Goal: Information Seeking & Learning: Learn about a topic

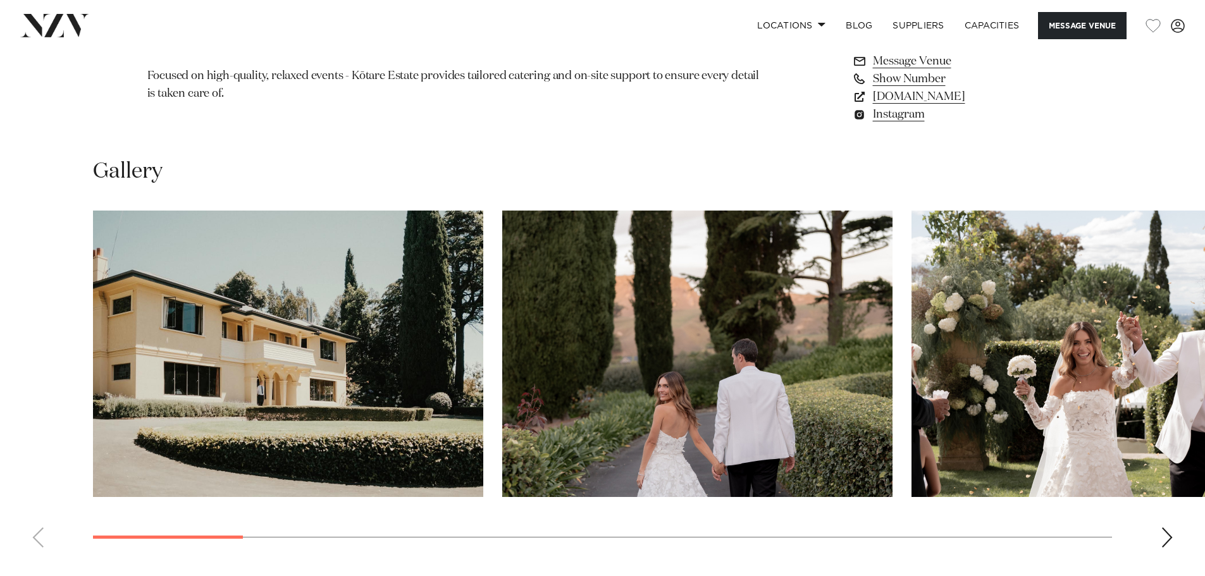
scroll to position [1202, 0]
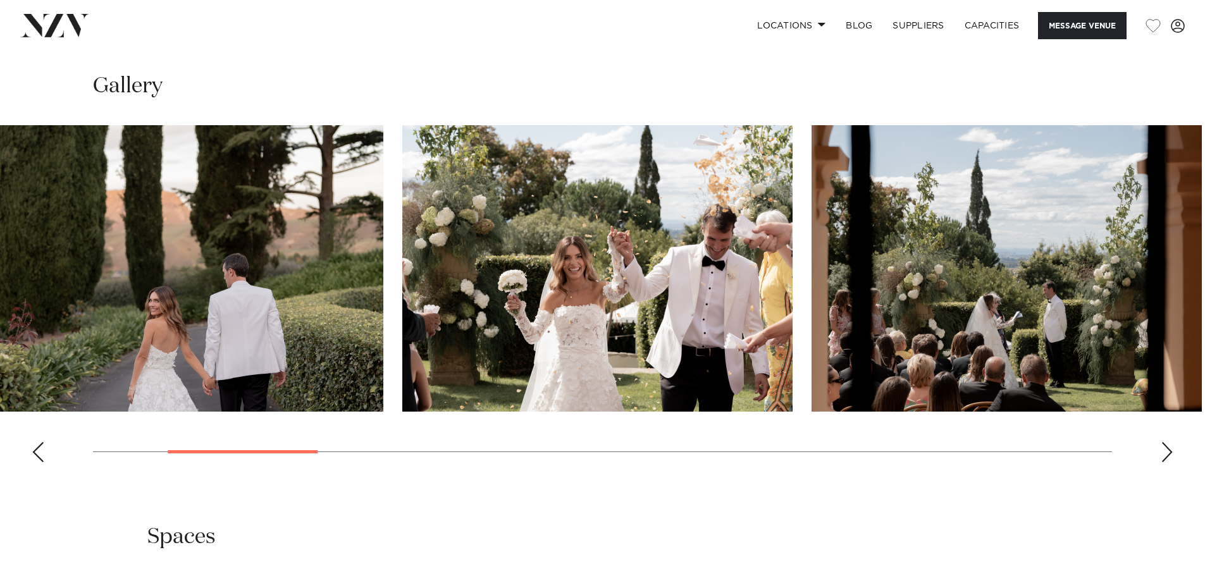
click at [549, 342] on img "3 / 17" at bounding box center [597, 268] width 390 height 287
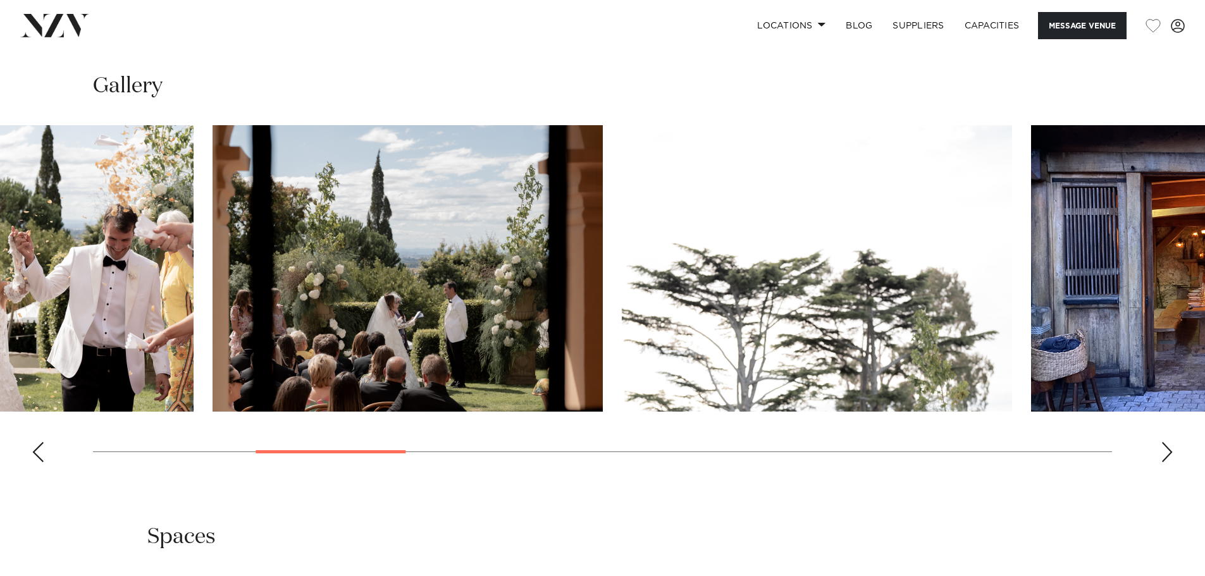
click at [0, 0] on slot at bounding box center [0, 0] width 0 height 0
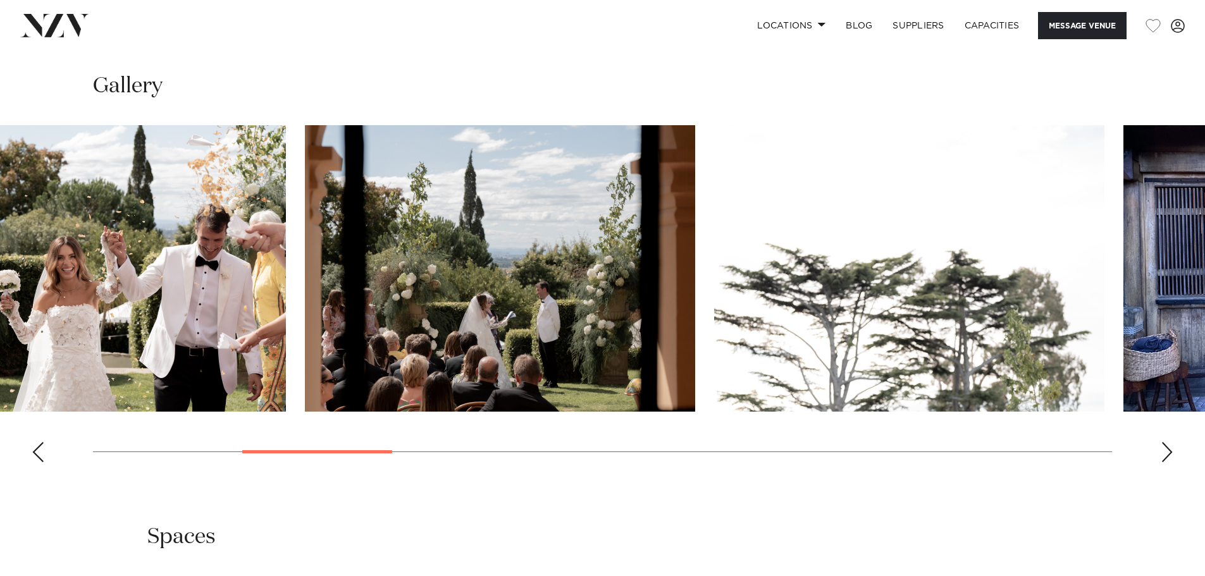
click at [256, 354] on img "3 / 17" at bounding box center [91, 268] width 390 height 287
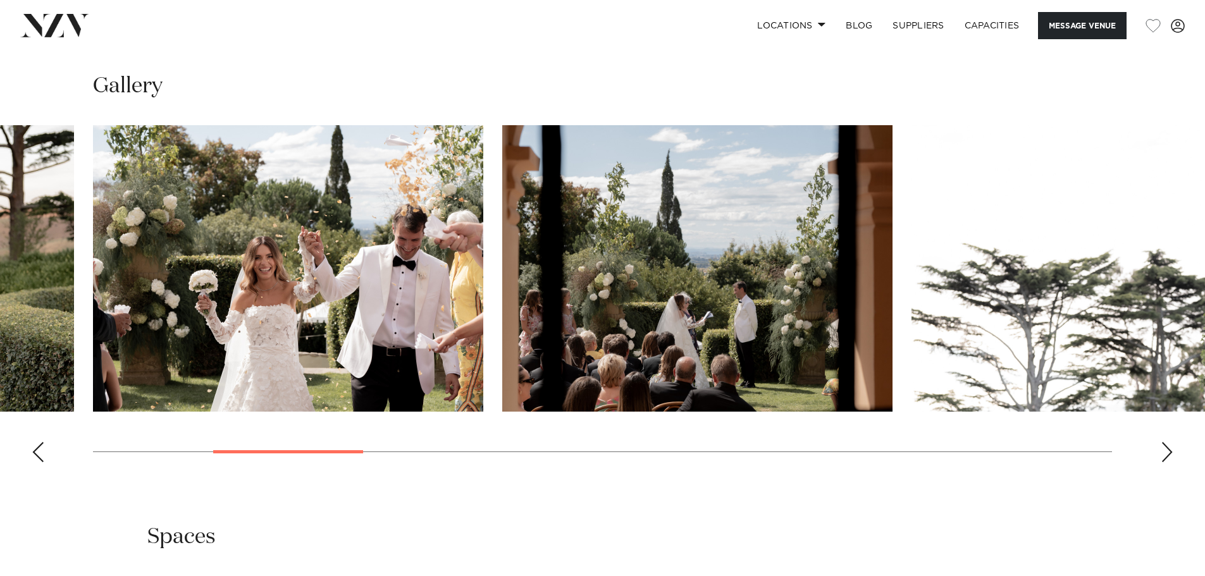
click at [723, 295] on img "4 / 17" at bounding box center [697, 268] width 390 height 287
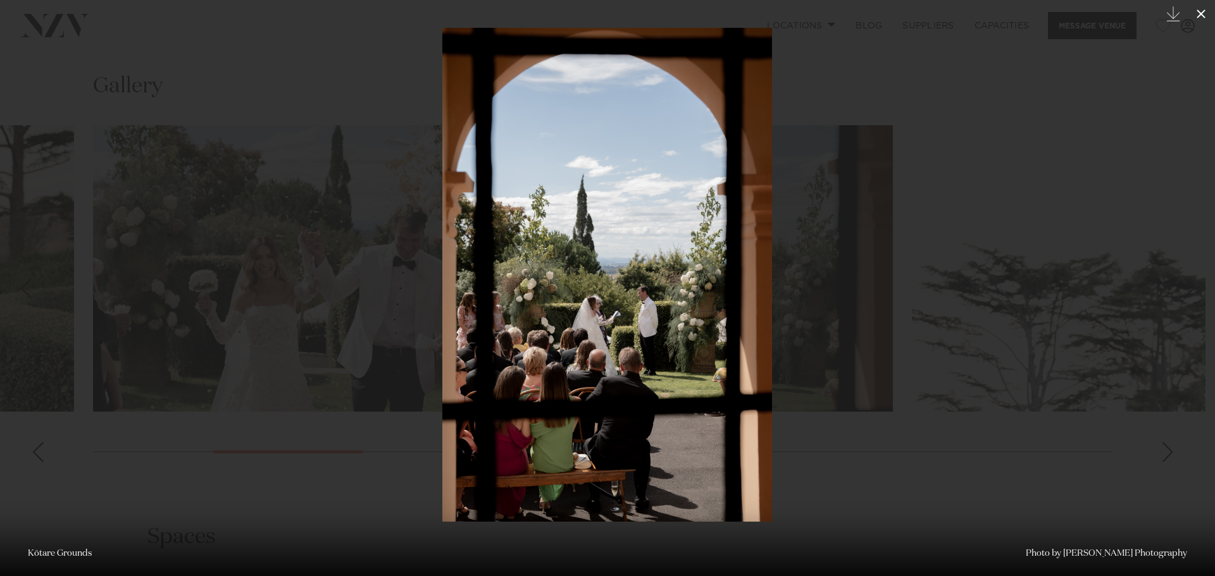
click at [1197, 15] on icon at bounding box center [1200, 13] width 15 height 15
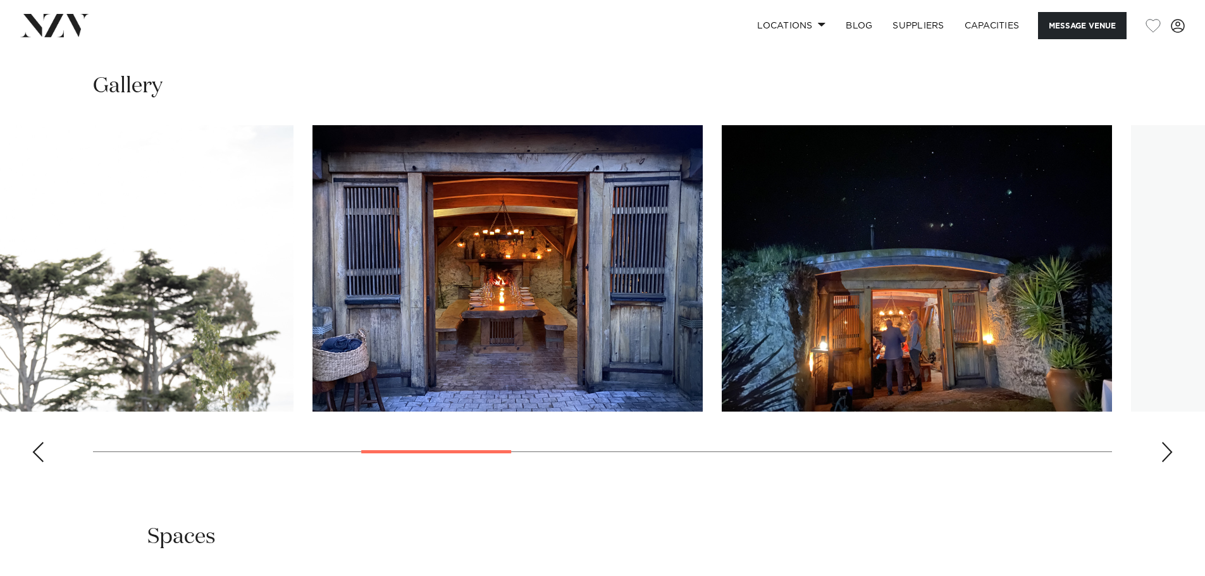
click at [325, 294] on img "6 / 17" at bounding box center [508, 268] width 390 height 287
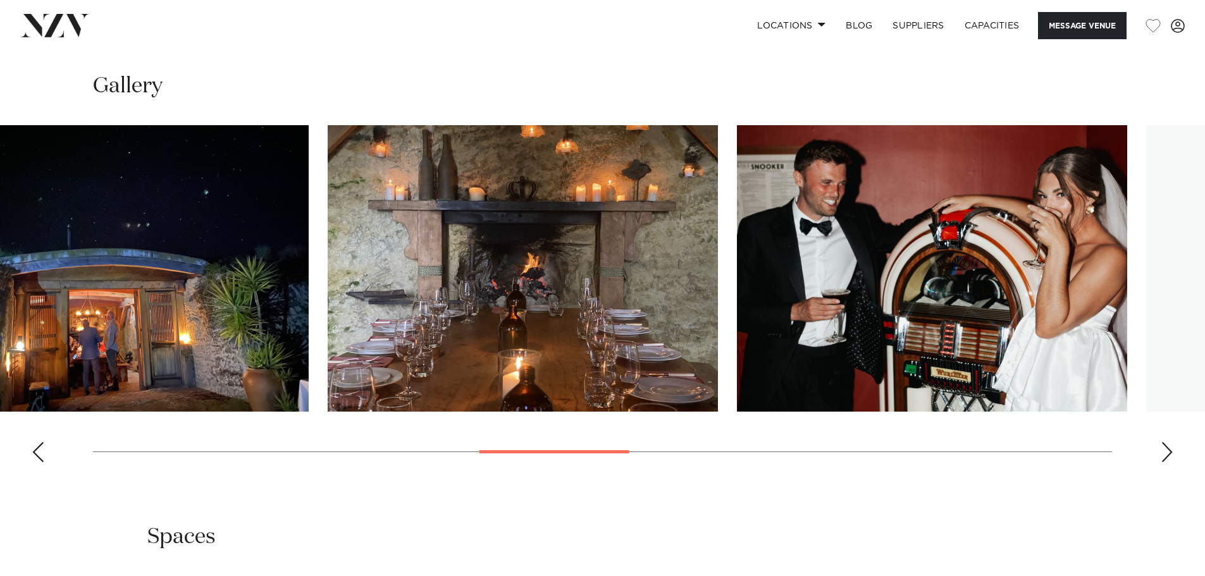
click at [158, 311] on img "7 / 17" at bounding box center [113, 268] width 390 height 287
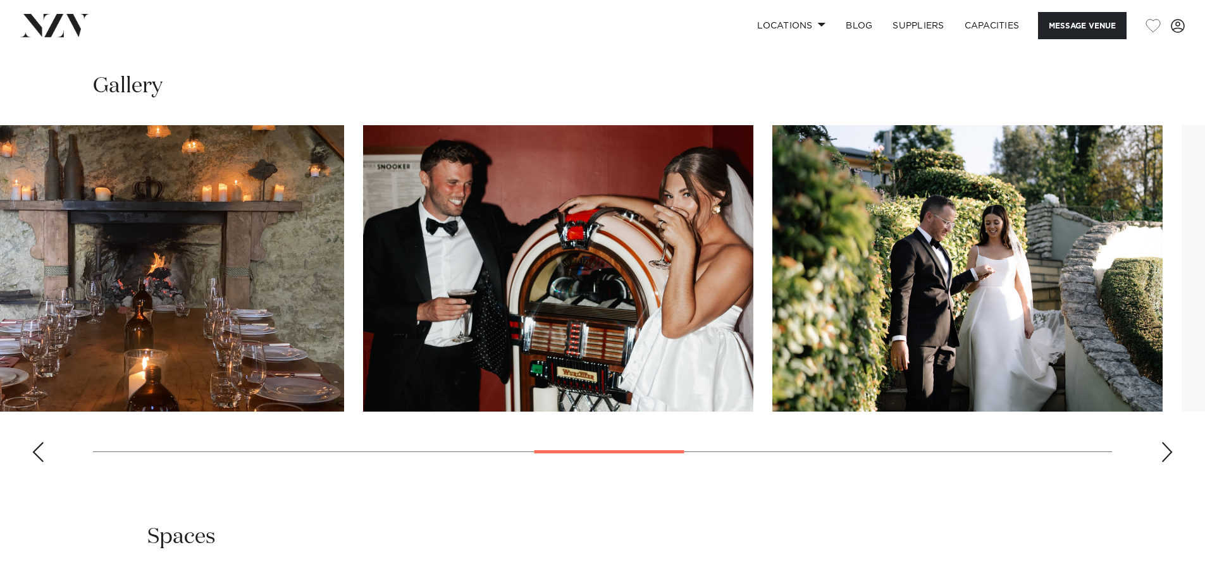
click at [169, 330] on img "8 / 17" at bounding box center [149, 268] width 390 height 287
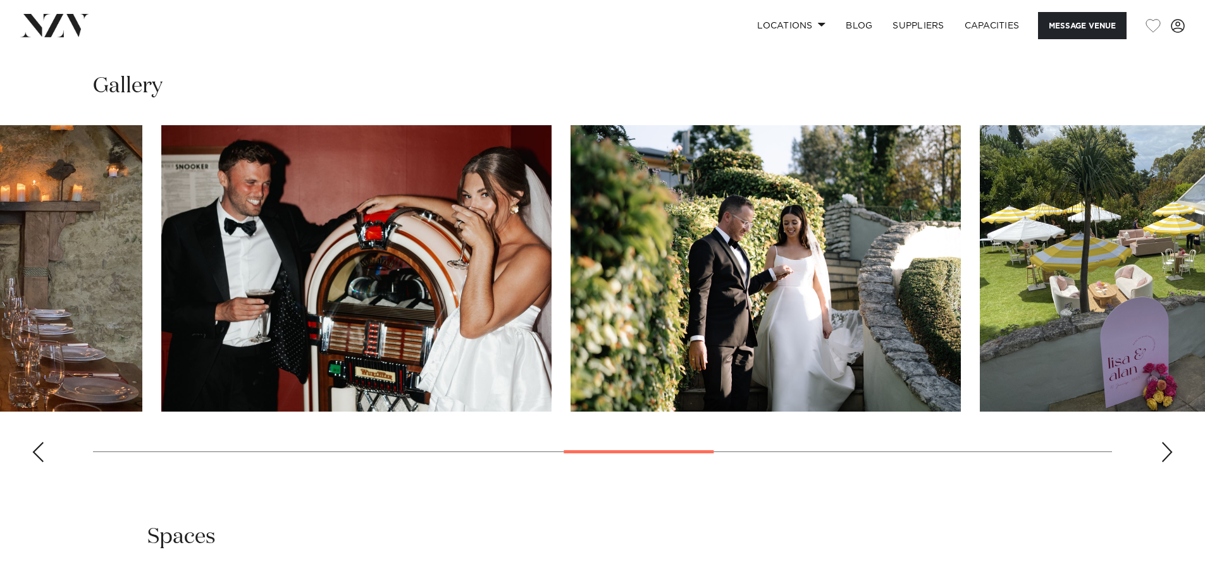
click at [161, 332] on img "9 / 17" at bounding box center [356, 268] width 390 height 287
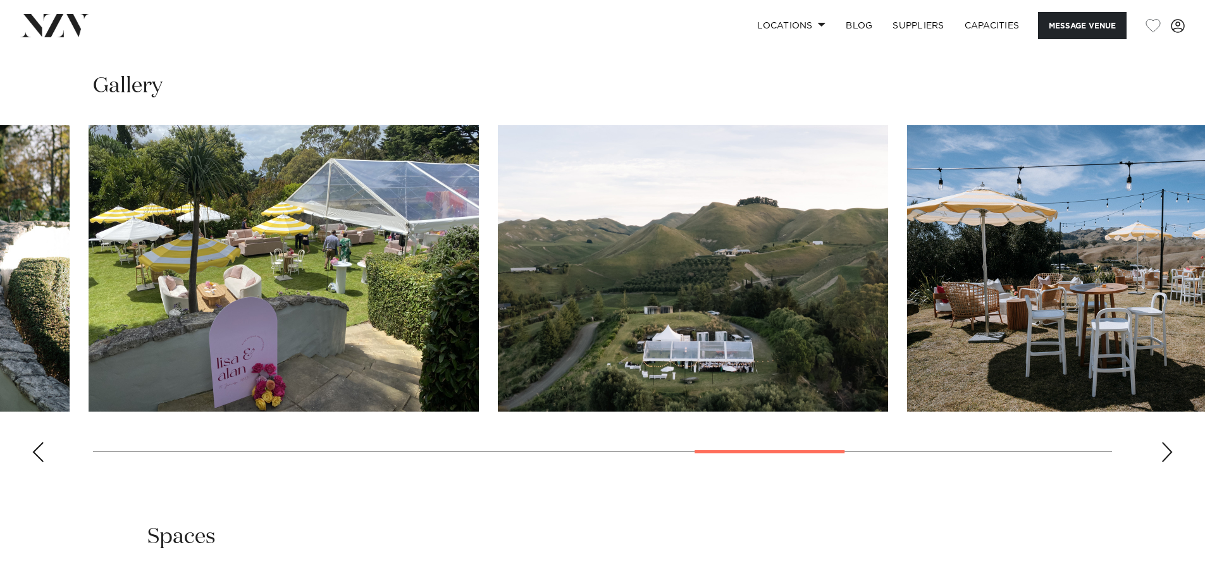
click at [388, 301] on img "11 / 17" at bounding box center [284, 268] width 390 height 287
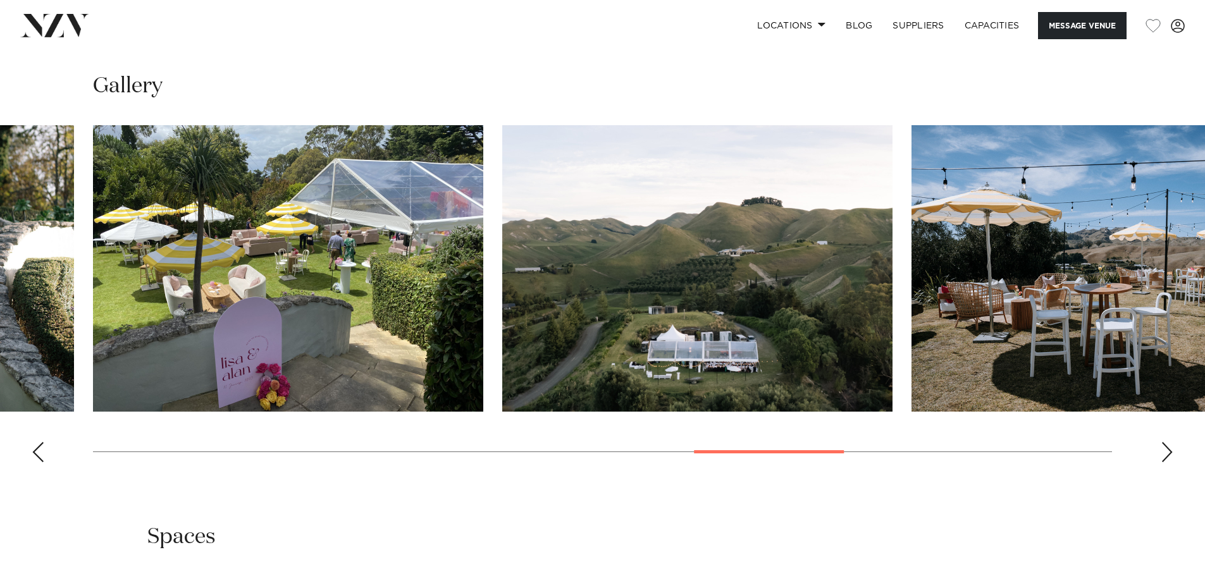
click at [702, 270] on img "12 / 17" at bounding box center [697, 268] width 390 height 287
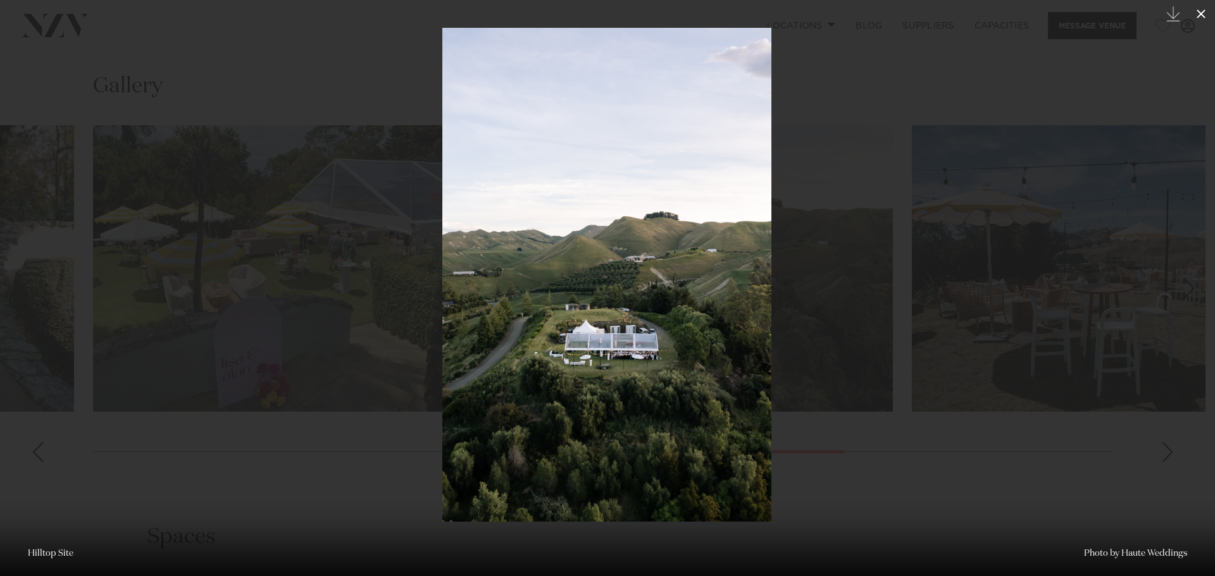
drag, startPoint x: 1206, startPoint y: 16, endPoint x: 1201, endPoint y: 22, distance: 7.7
click at [1205, 16] on icon at bounding box center [1200, 13] width 15 height 15
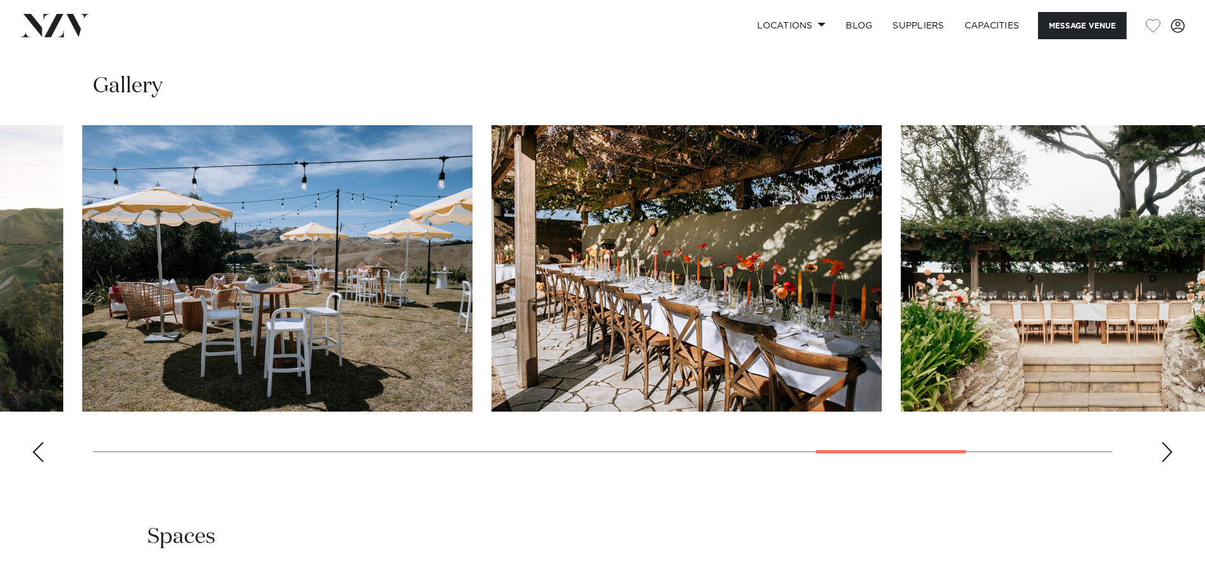
click at [566, 263] on img "14 / 17" at bounding box center [687, 268] width 390 height 287
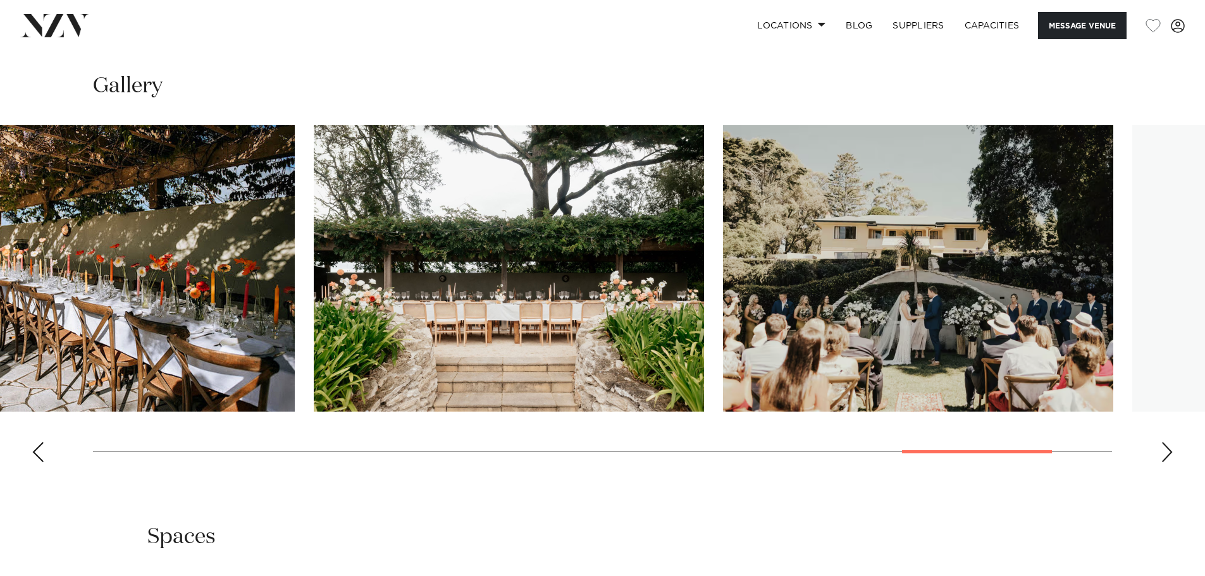
click at [110, 278] on img "14 / 17" at bounding box center [99, 268] width 390 height 287
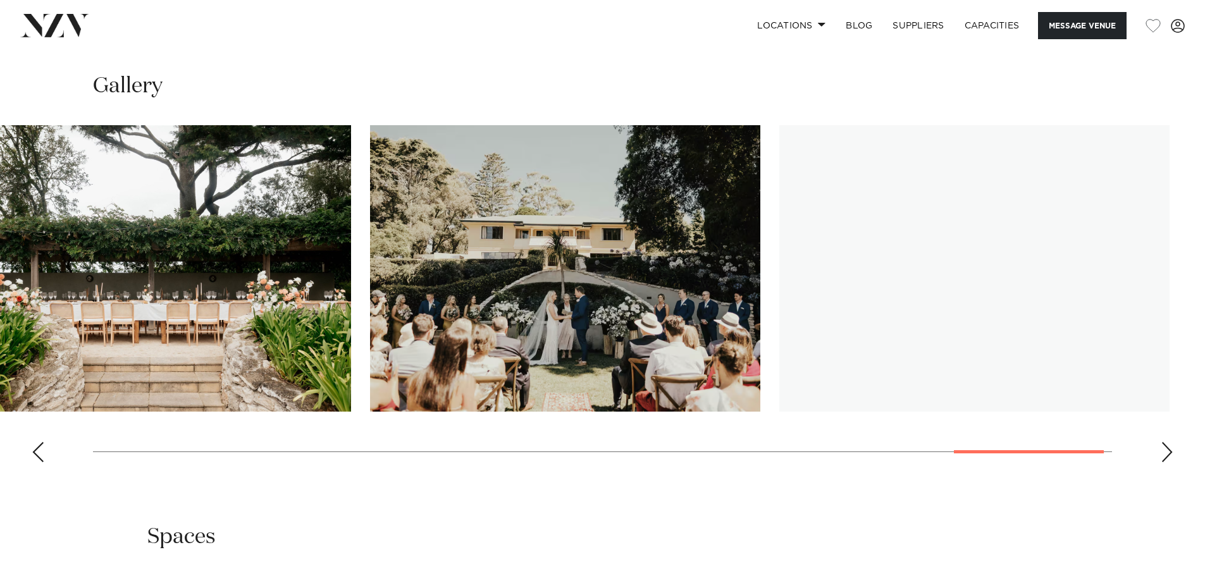
click at [159, 271] on img "15 / 17" at bounding box center [156, 268] width 390 height 287
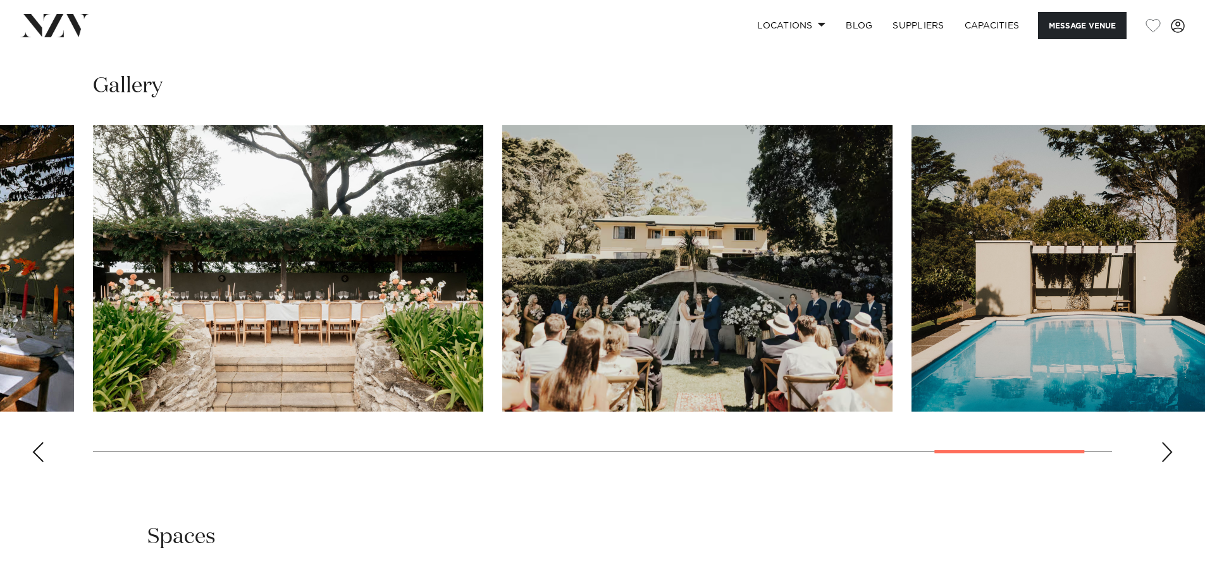
scroll to position [1582, 0]
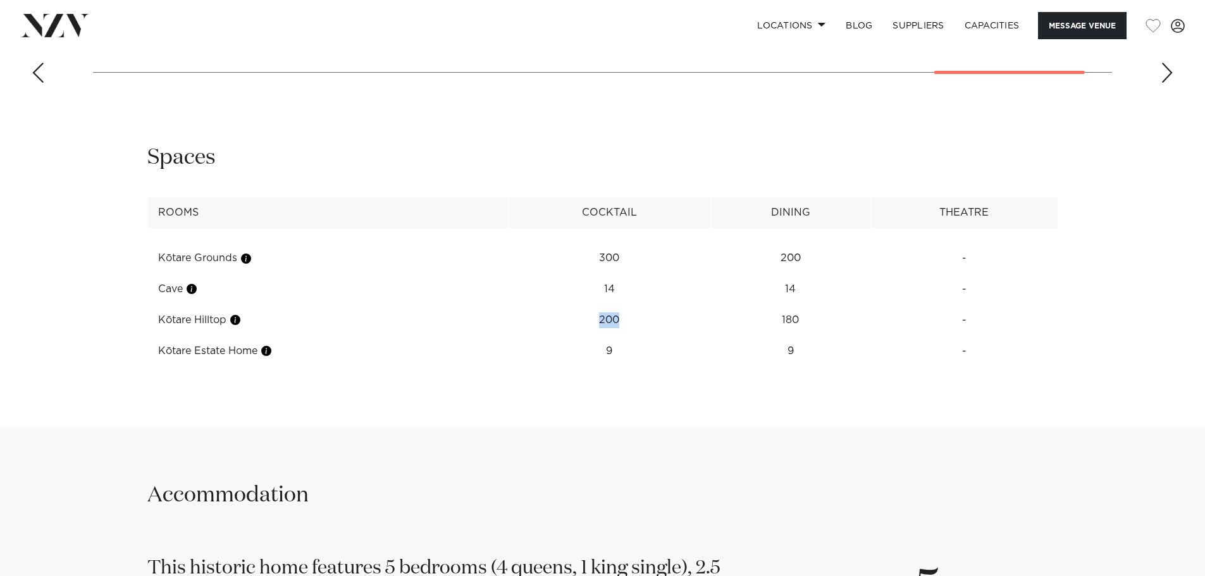
drag, startPoint x: 614, startPoint y: 325, endPoint x: 614, endPoint y: 314, distance: 10.1
click at [595, 274] on td "200" at bounding box center [609, 258] width 202 height 31
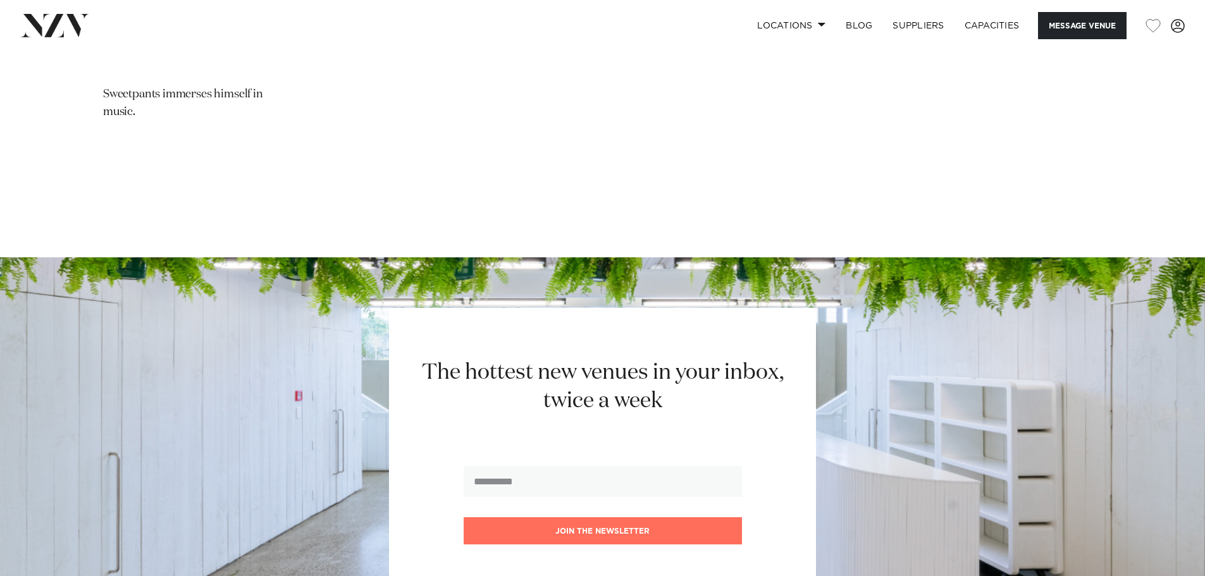
scroll to position [3353, 0]
